Goal: Transaction & Acquisition: Purchase product/service

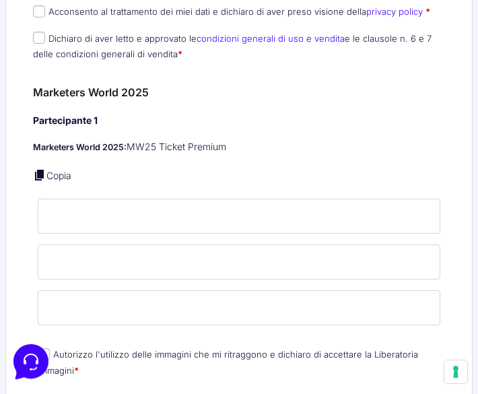
scroll to position [828, 0]
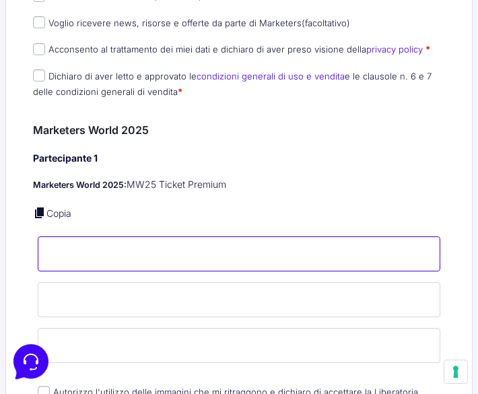
click at [129, 236] on input "Nome *" at bounding box center [239, 253] width 402 height 35
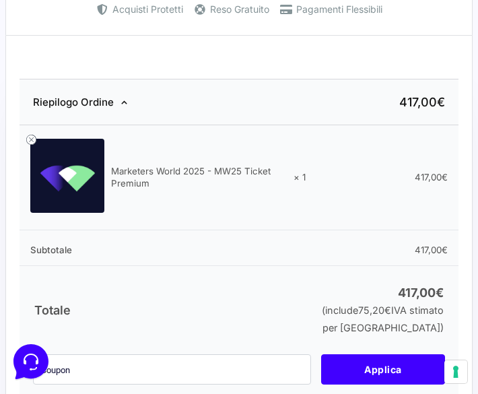
scroll to position [0, 0]
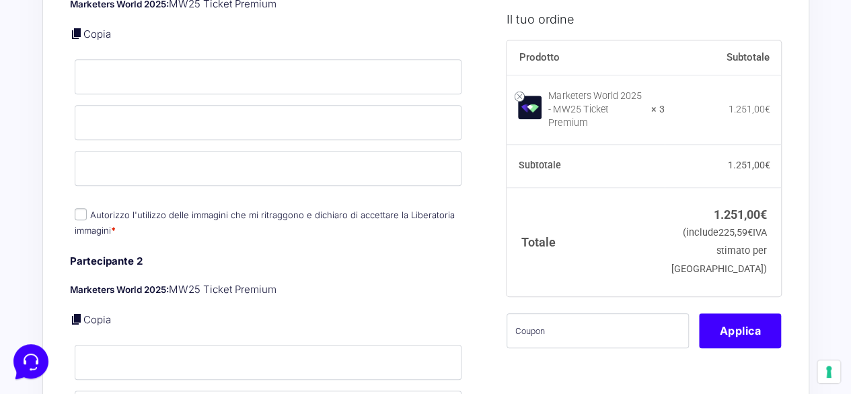
scroll to position [539, 0]
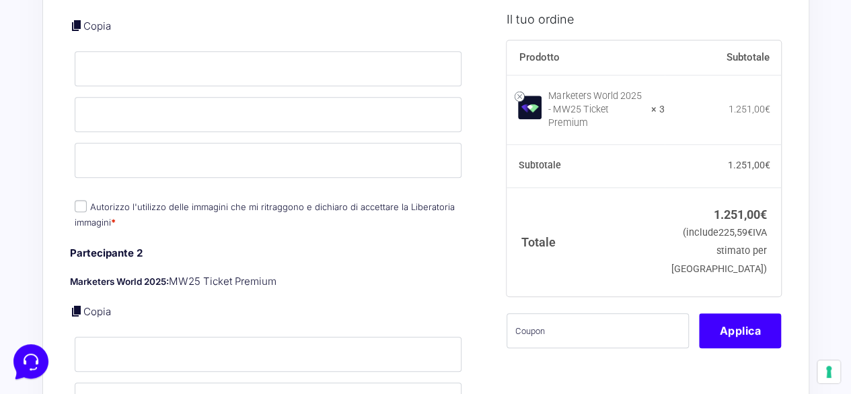
click at [94, 305] on link "Copia" at bounding box center [97, 311] width 28 height 13
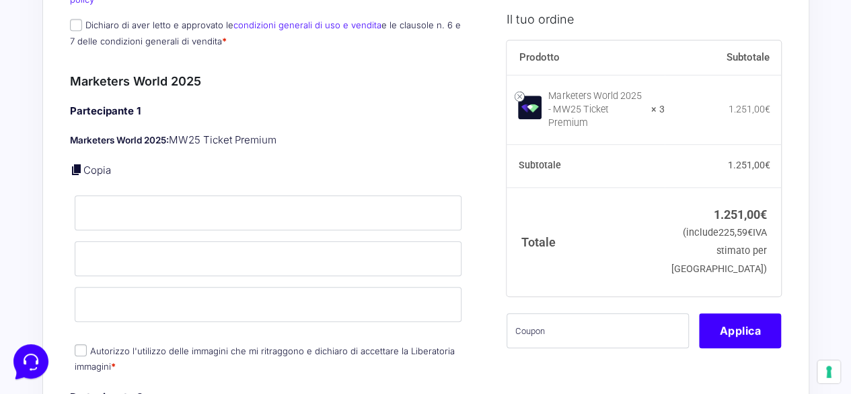
scroll to position [390, 0]
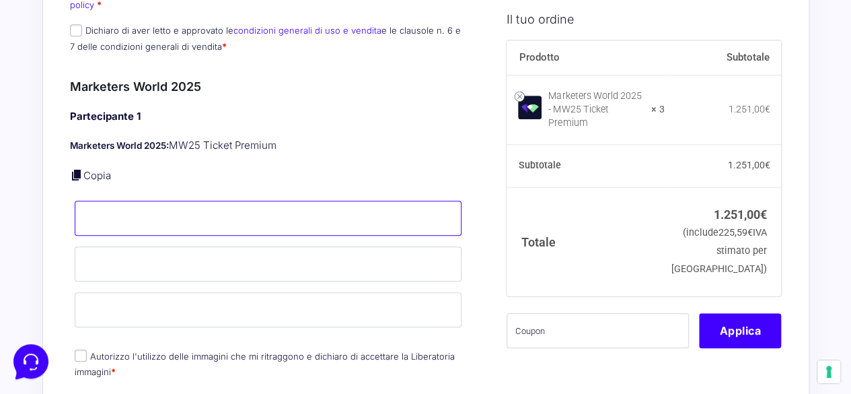
click at [143, 207] on input "Nome *" at bounding box center [269, 218] width 388 height 35
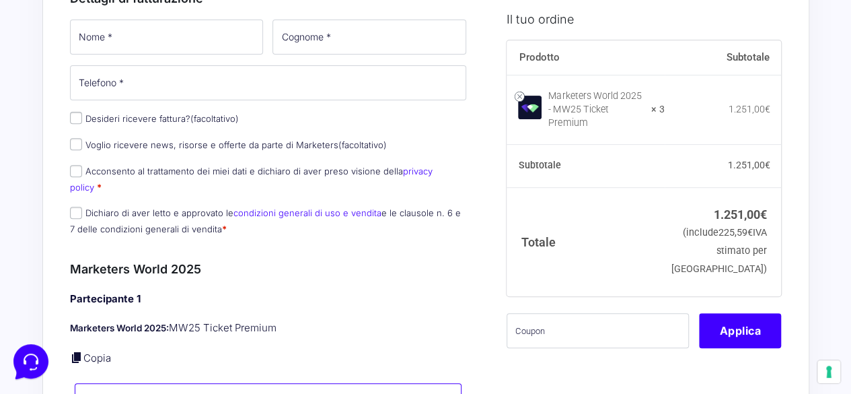
scroll to position [0, 0]
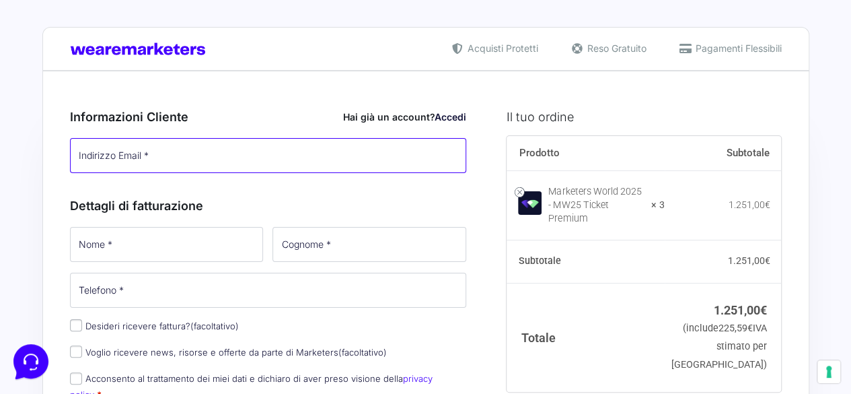
click at [217, 159] on input "Indirizzo Email *" at bounding box center [268, 155] width 397 height 35
